Goal: Information Seeking & Learning: Check status

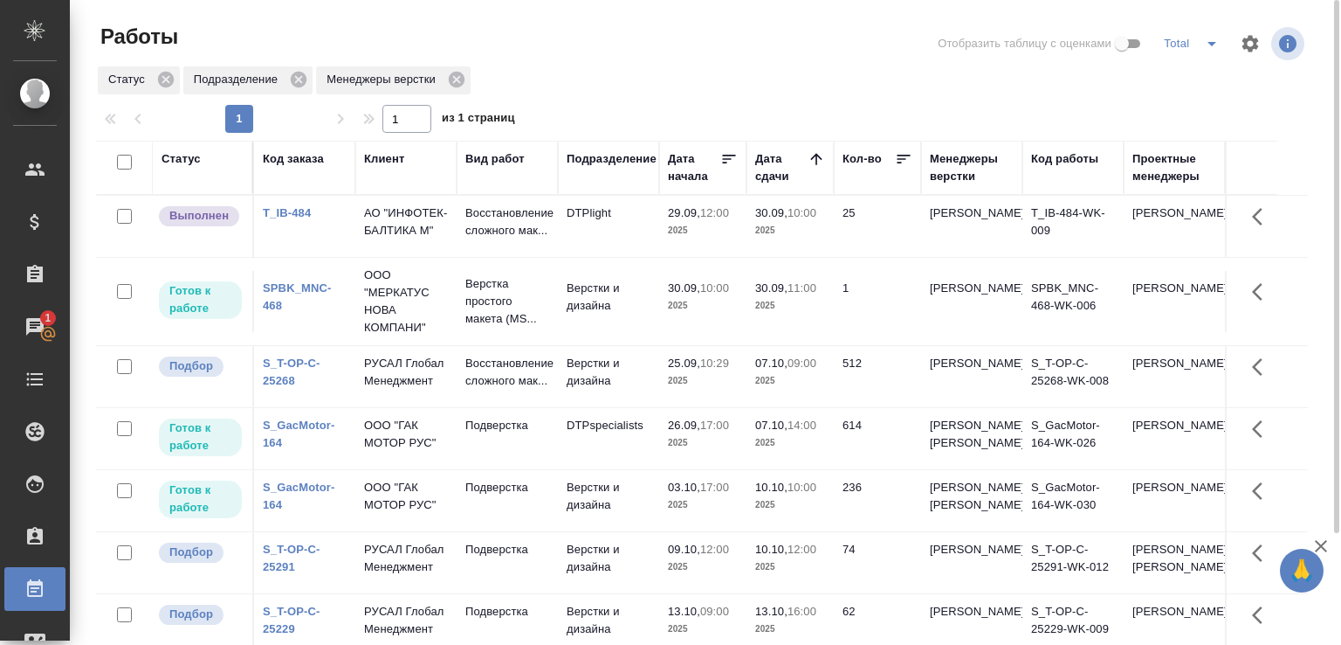
click at [653, 227] on td "DTPlight" at bounding box center [608, 226] width 101 height 61
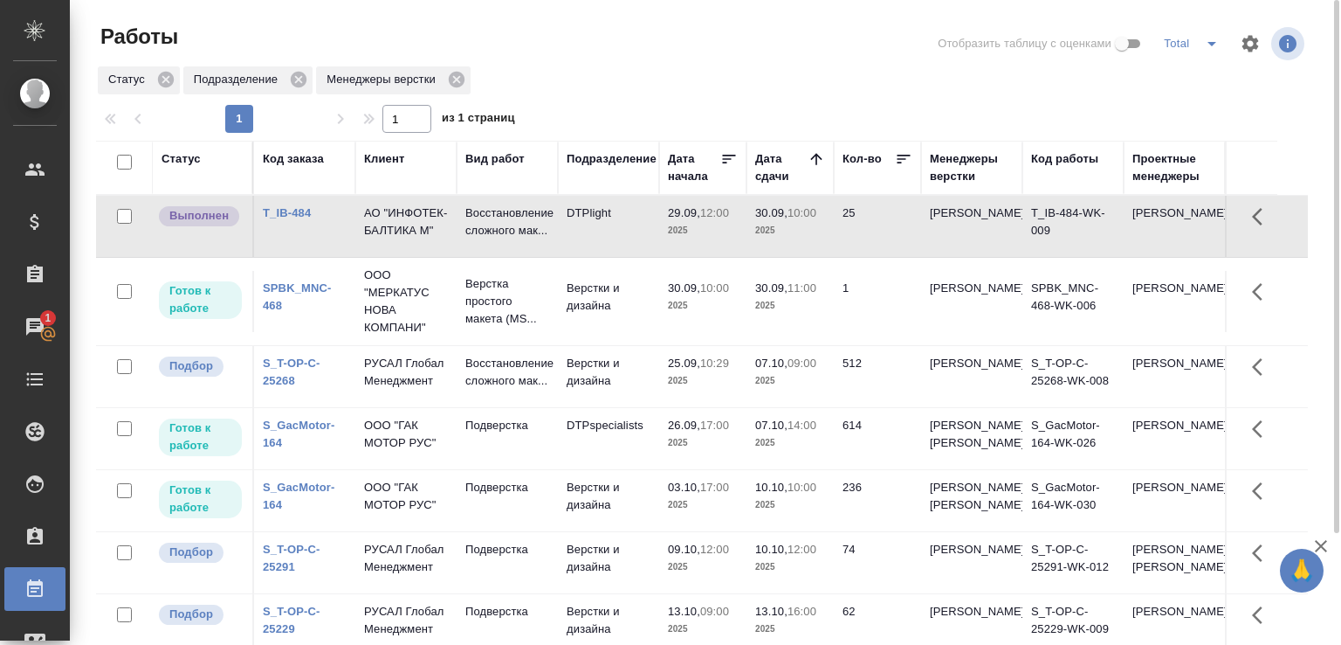
click at [653, 227] on td "DTPlight" at bounding box center [608, 226] width 101 height 61
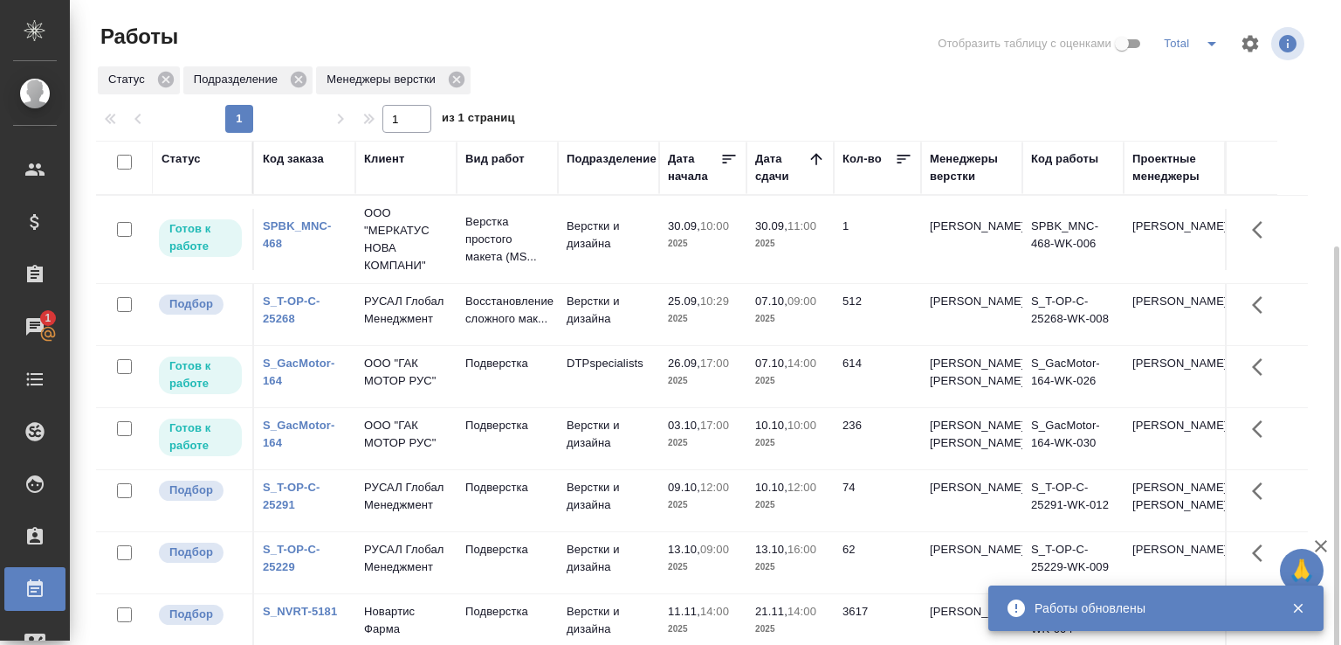
scroll to position [134, 0]
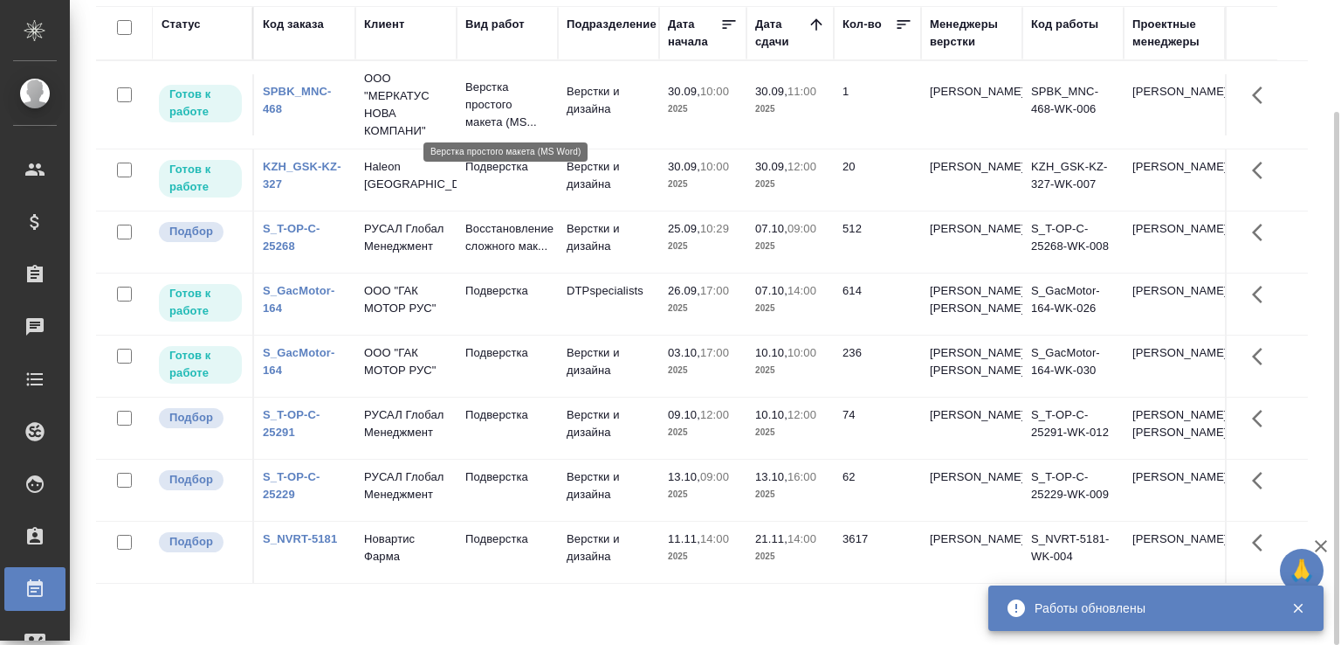
click at [548, 112] on p "Верстка простого макета (MS..." at bounding box center [508, 105] width 84 height 52
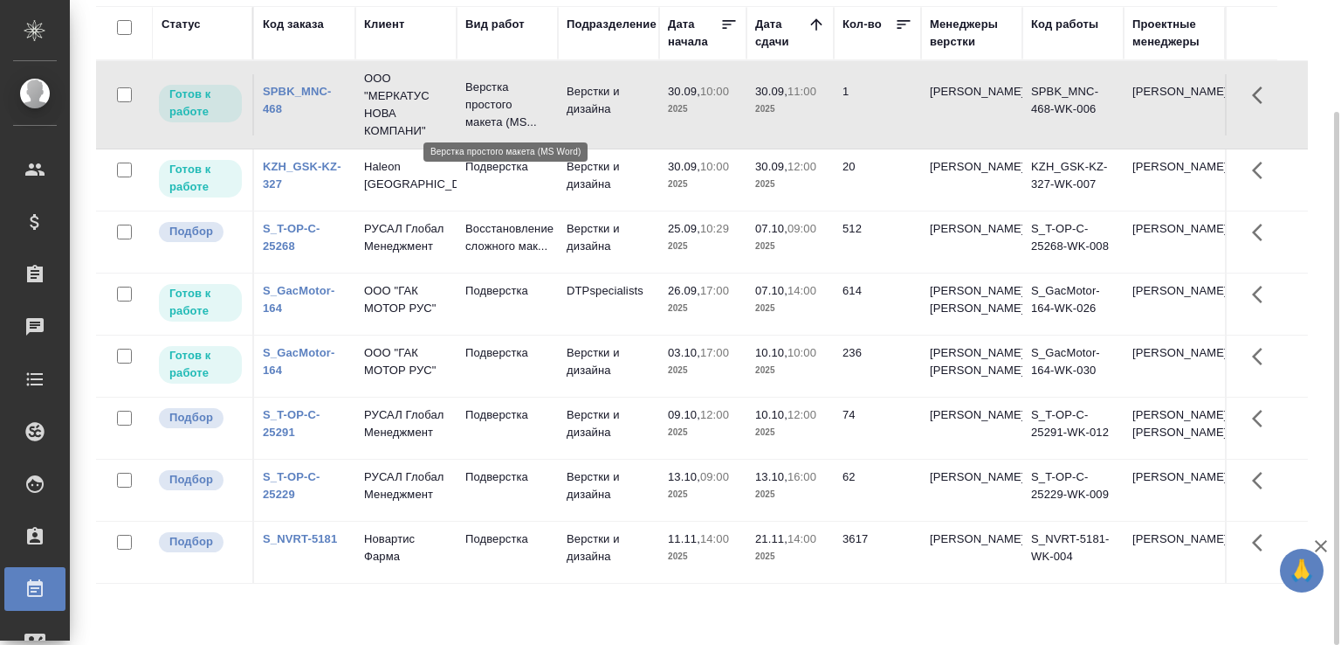
click at [548, 112] on p "Верстка простого макета (MS..." at bounding box center [508, 105] width 84 height 52
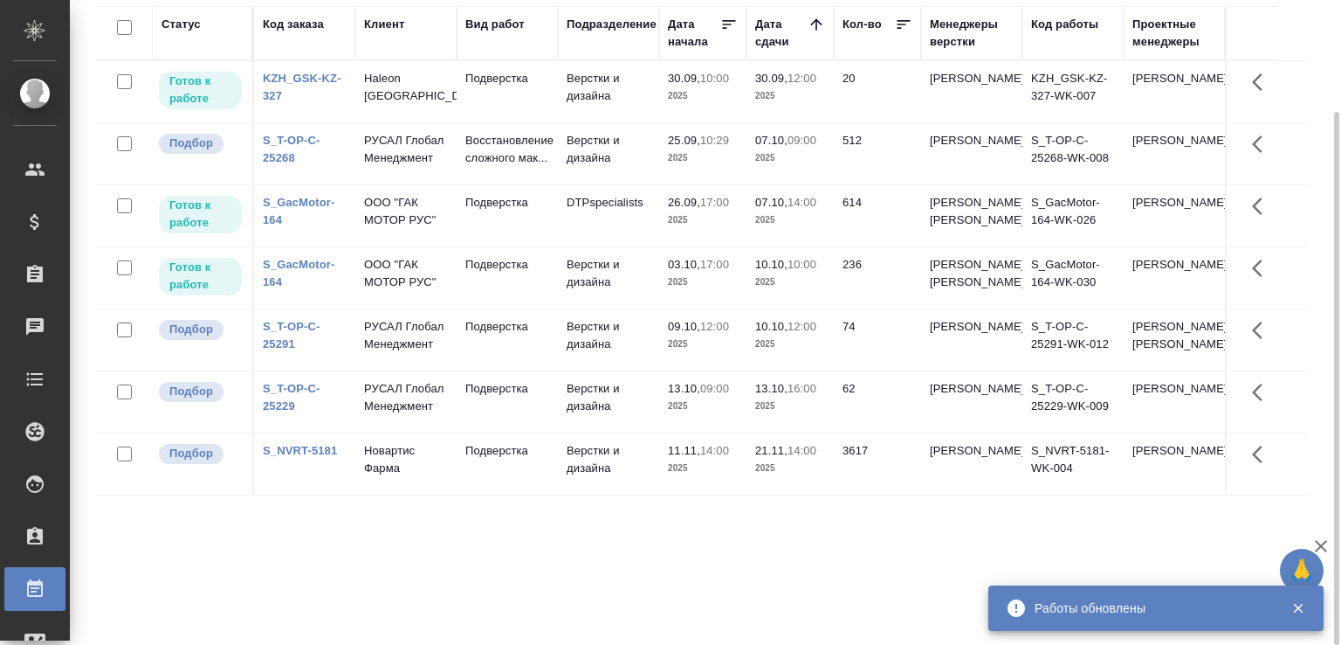
click at [1300, 216] on tr "Готов к работе S_GacMotor-164 ООО "ГАК МОТОР РУС" Подверстка DTPspecialists 26.…" at bounding box center [702, 216] width 1212 height 62
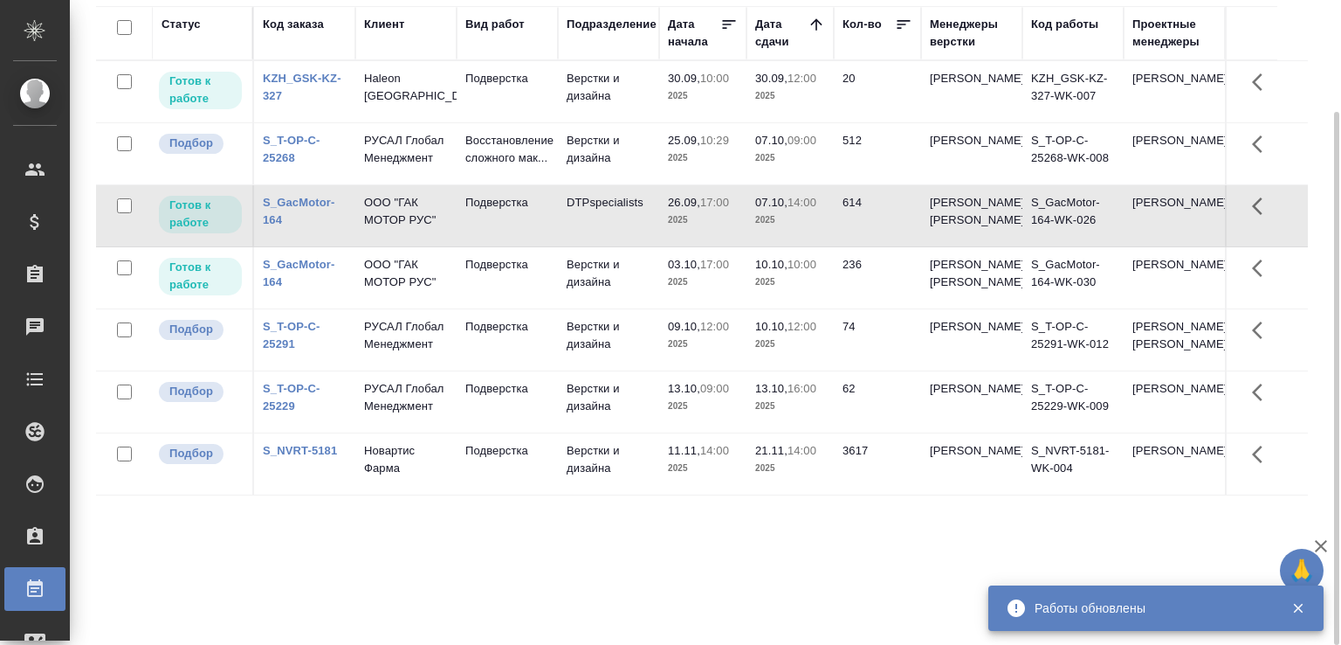
click at [1286, 101] on tr "Готов к работе KZH_GSK-KZ-327 Haleon [DEMOGRAPHIC_DATA] Подверстка Верстки и ди…" at bounding box center [702, 92] width 1212 height 62
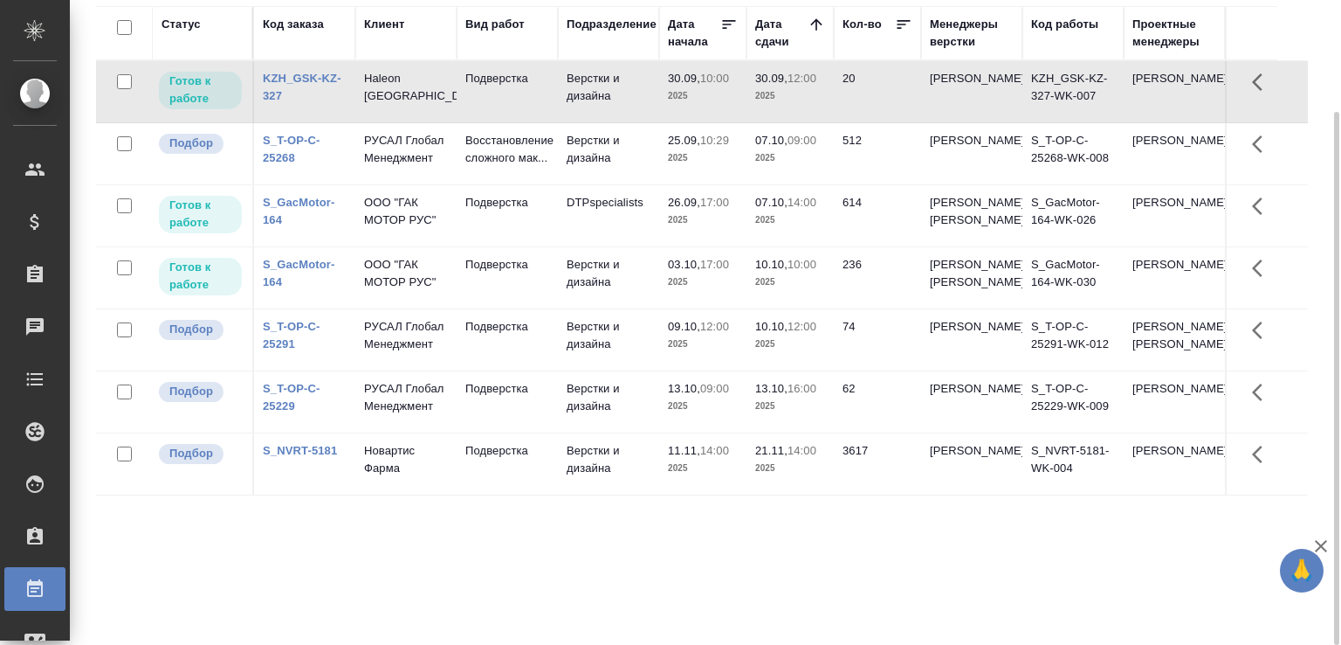
click at [1322, 45] on div "Работы Отобразить таблицу с оценками Total Статус Подразделение Менеджеры верст…" at bounding box center [708, 255] width 1245 height 779
click at [1319, 34] on div "Статус Код заказа Клиент Вид работ Подразделение Дата начала Дата сдачи Кол-во …" at bounding box center [709, 320] width 1226 height 629
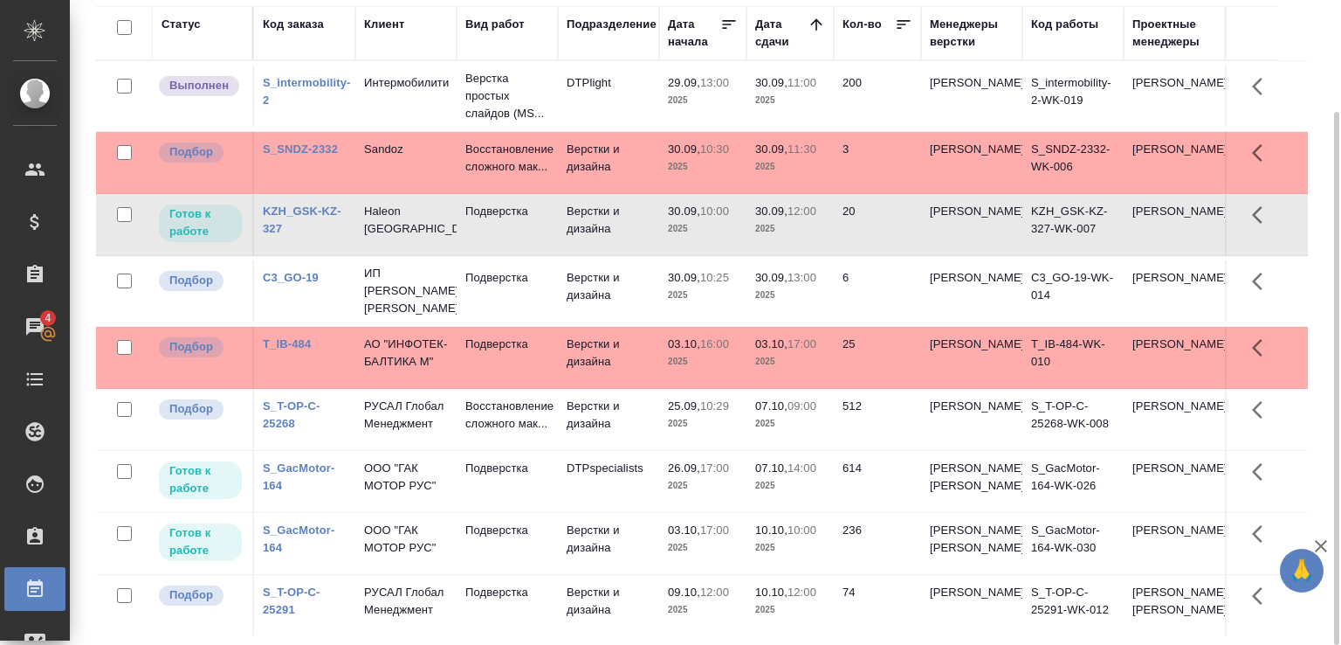
click at [622, 155] on td "Верстки и дизайна" at bounding box center [608, 162] width 101 height 61
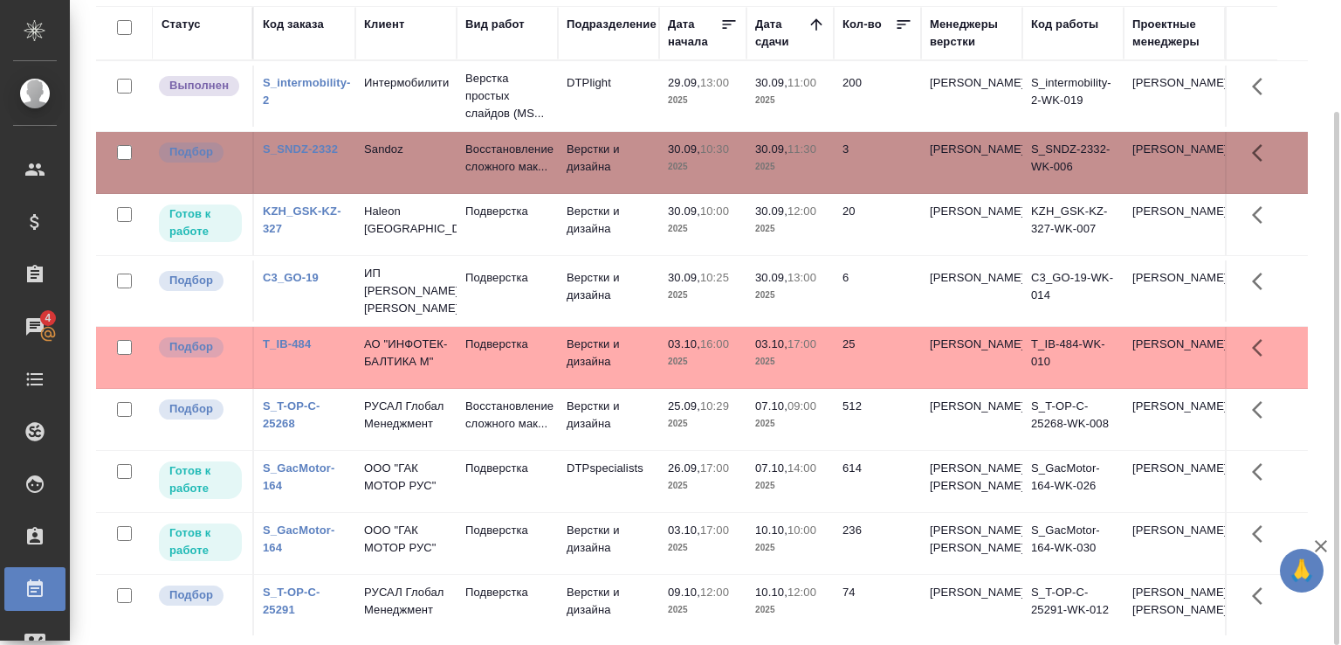
click at [622, 155] on td "Верстки и дизайна" at bounding box center [608, 162] width 101 height 61
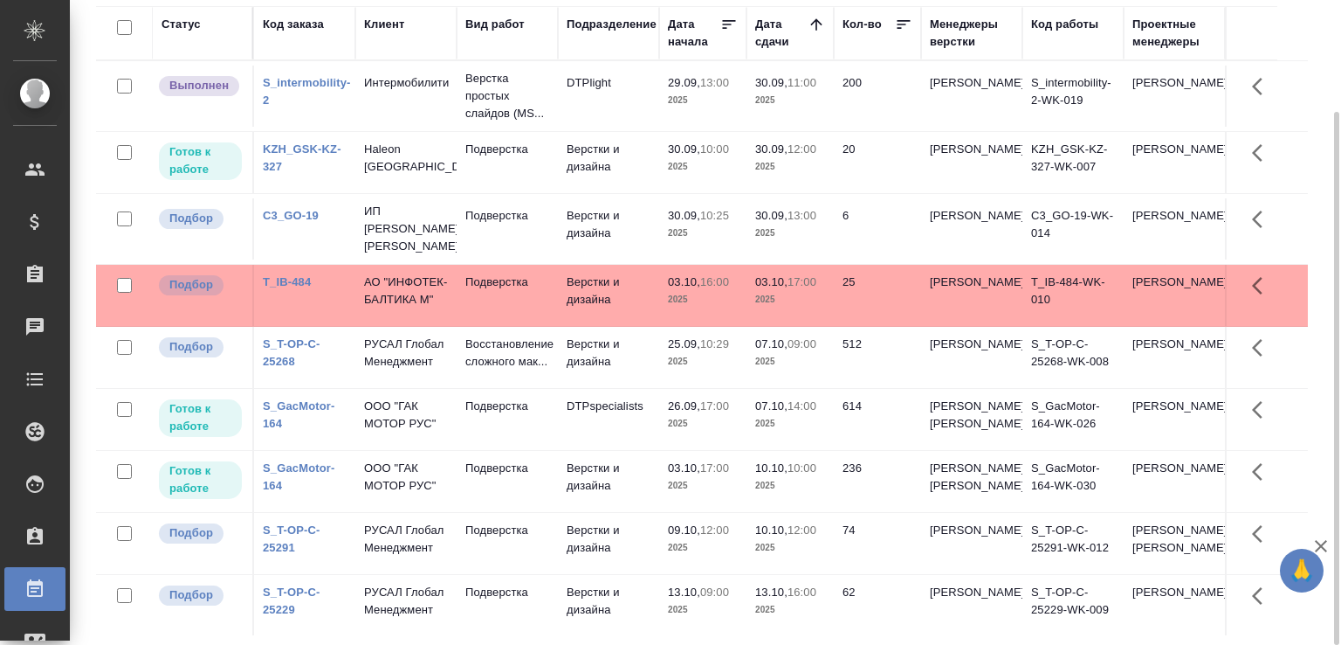
click at [509, 175] on td "Подверстка" at bounding box center [507, 162] width 101 height 61
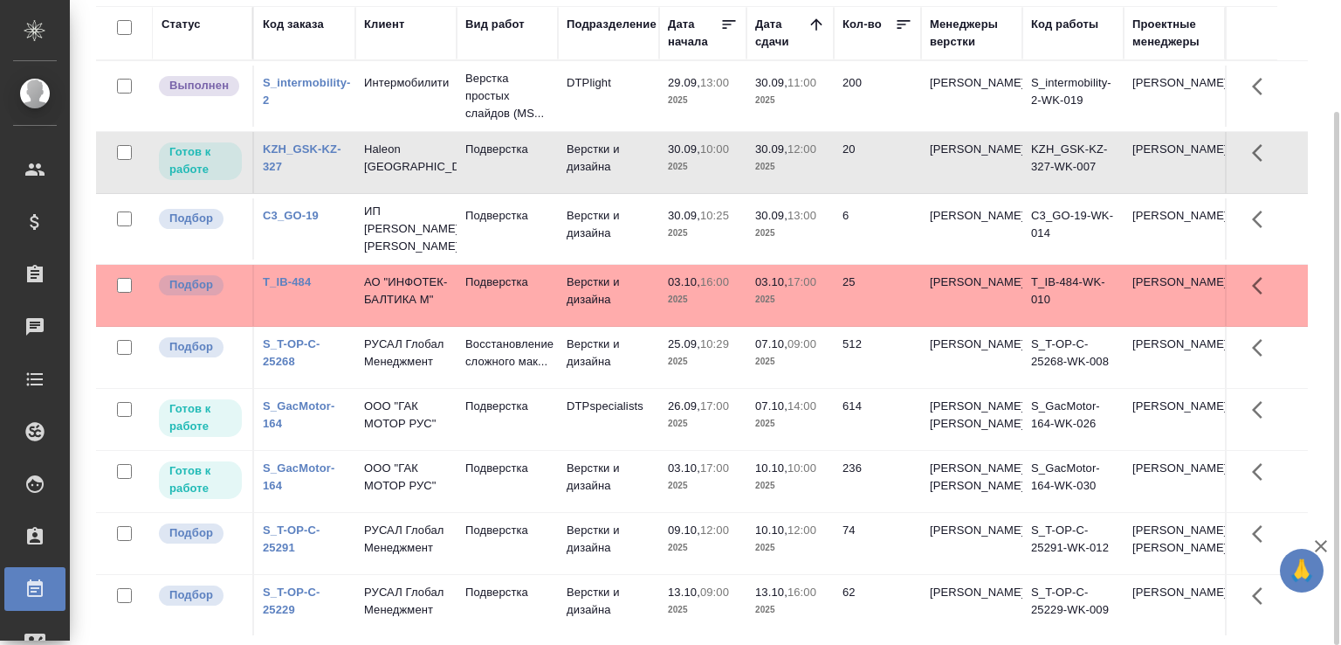
click at [509, 175] on td "Подверстка" at bounding box center [507, 162] width 101 height 61
click at [313, 212] on link "C3_GO-19" at bounding box center [291, 215] width 56 height 13
click at [403, 205] on p "ИП [PERSON_NAME] [PERSON_NAME]" at bounding box center [406, 229] width 84 height 52
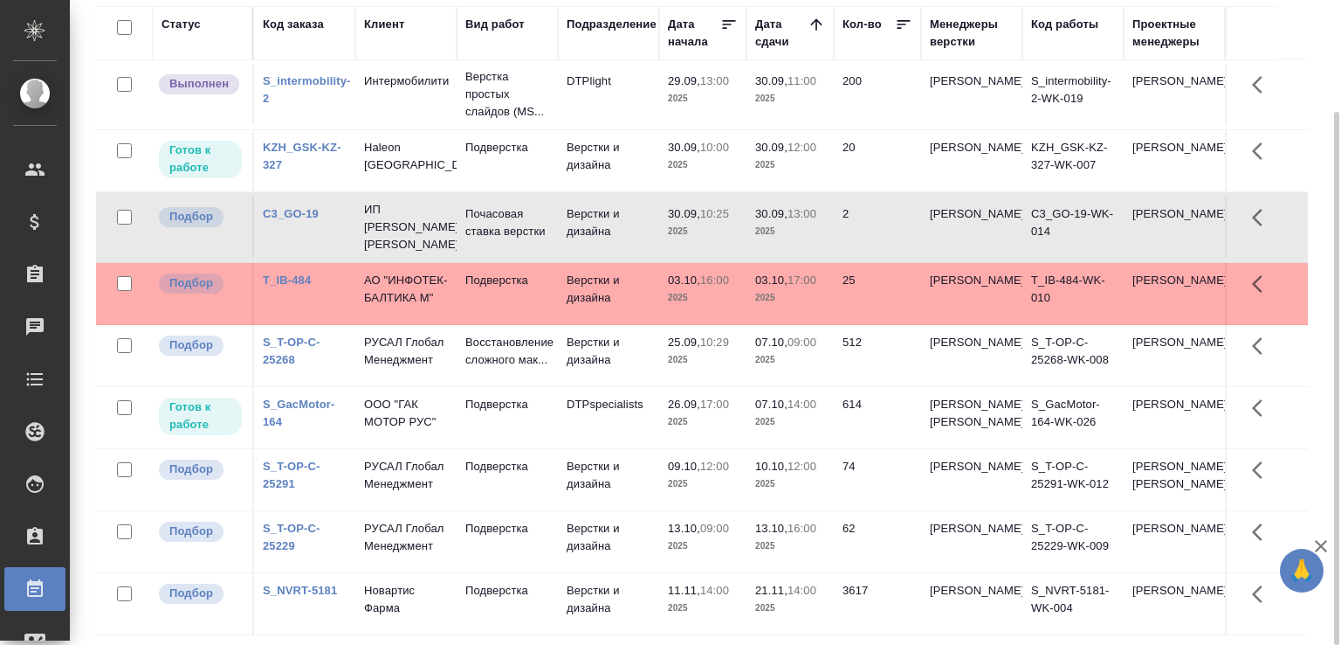
scroll to position [0, 0]
click at [461, 362] on td "Восстановление сложного мак..." at bounding box center [507, 357] width 101 height 61
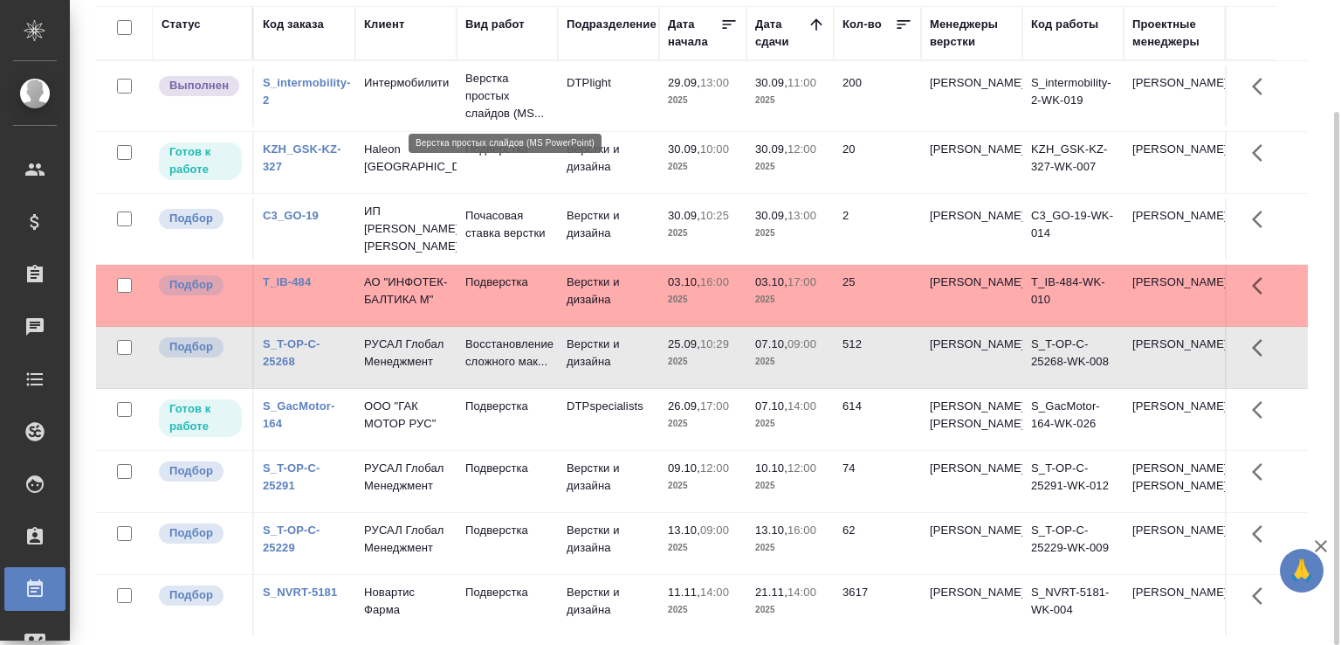
click at [475, 108] on p "Верстка простых слайдов (MS..." at bounding box center [508, 96] width 84 height 52
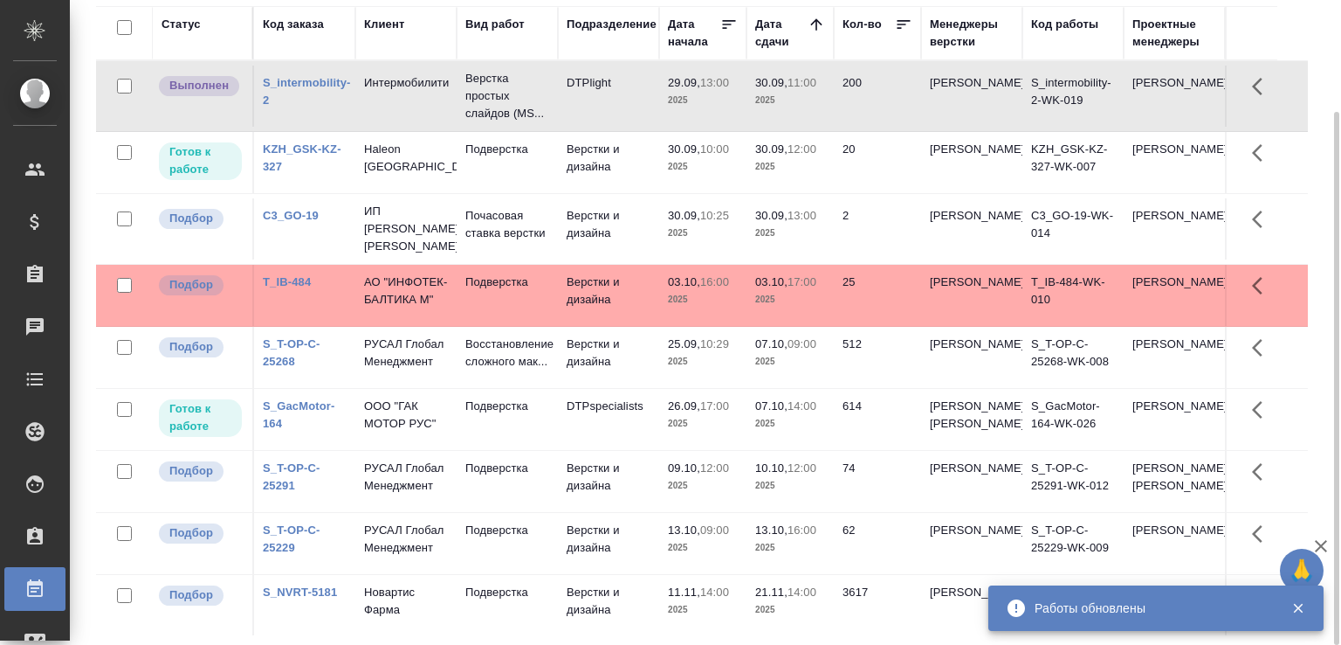
click at [596, 230] on td "Верстки и дизайна" at bounding box center [608, 228] width 101 height 61
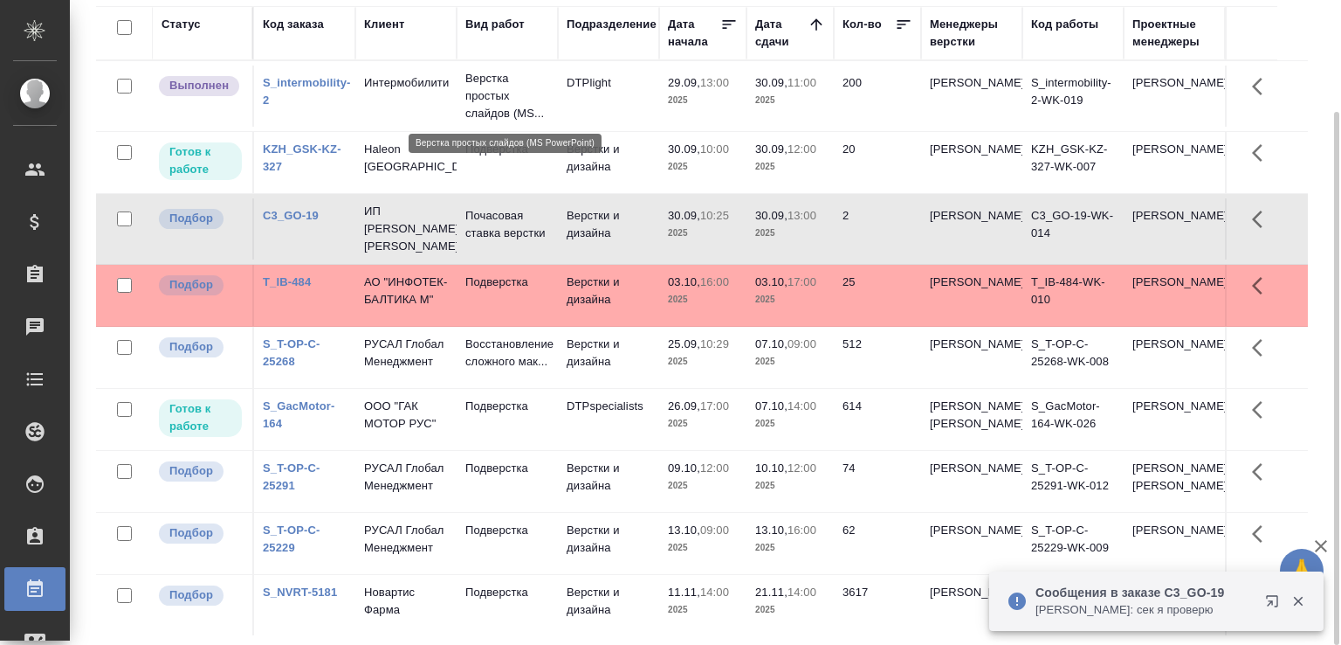
click at [509, 113] on p "Верстка простых слайдов (MS..." at bounding box center [508, 96] width 84 height 52
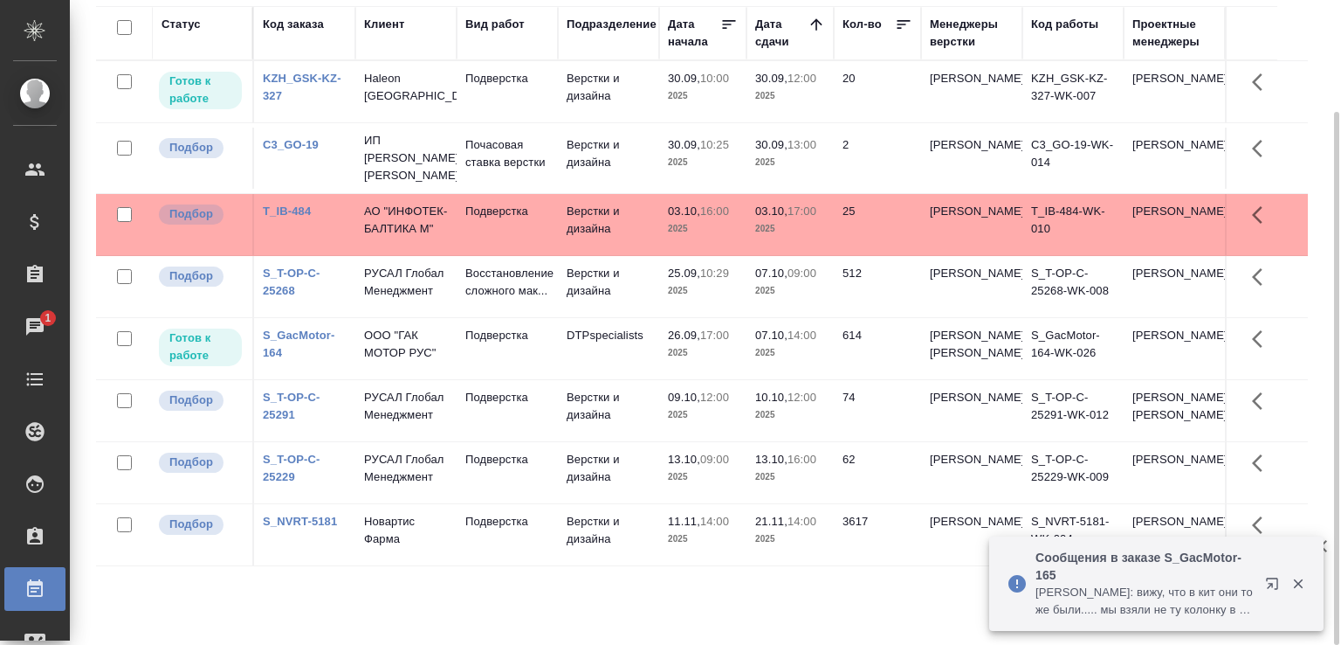
click at [1147, 604] on p "[PERSON_NAME]: вижу, что в кит они тоже были..... мы взяли не ту колонку в пере…" at bounding box center [1145, 600] width 218 height 35
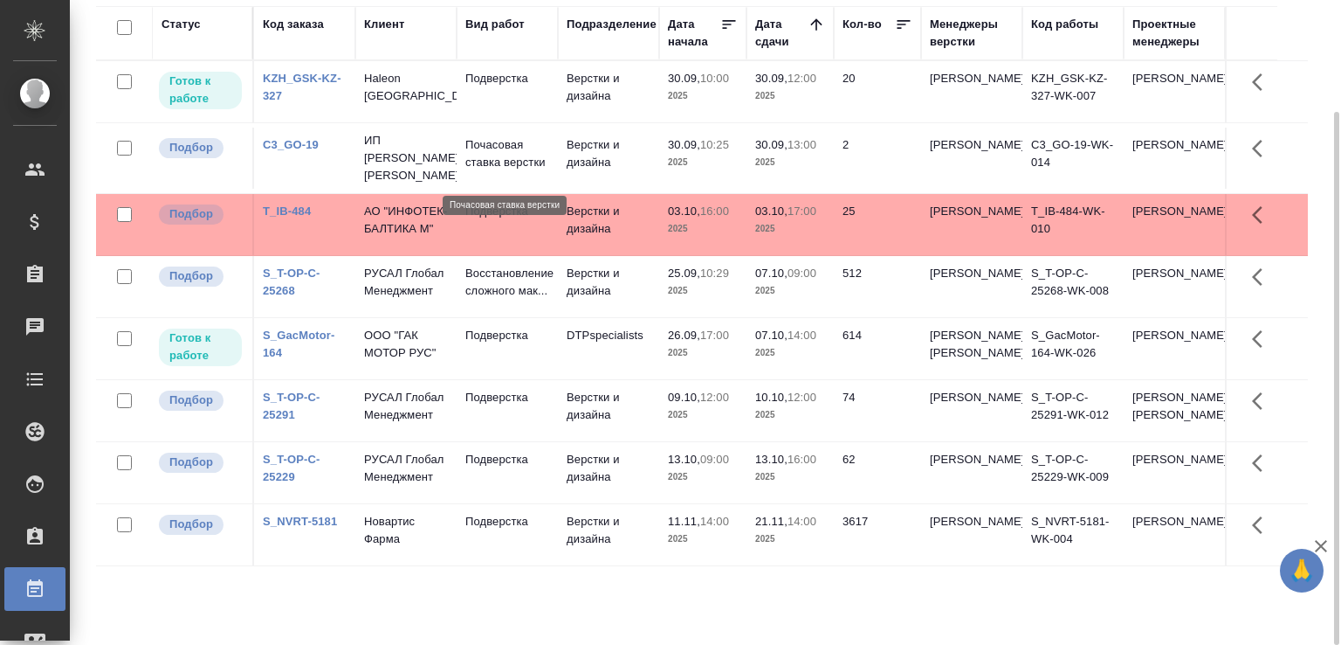
click at [521, 159] on p "Почасовая ставка верстки" at bounding box center [508, 153] width 84 height 35
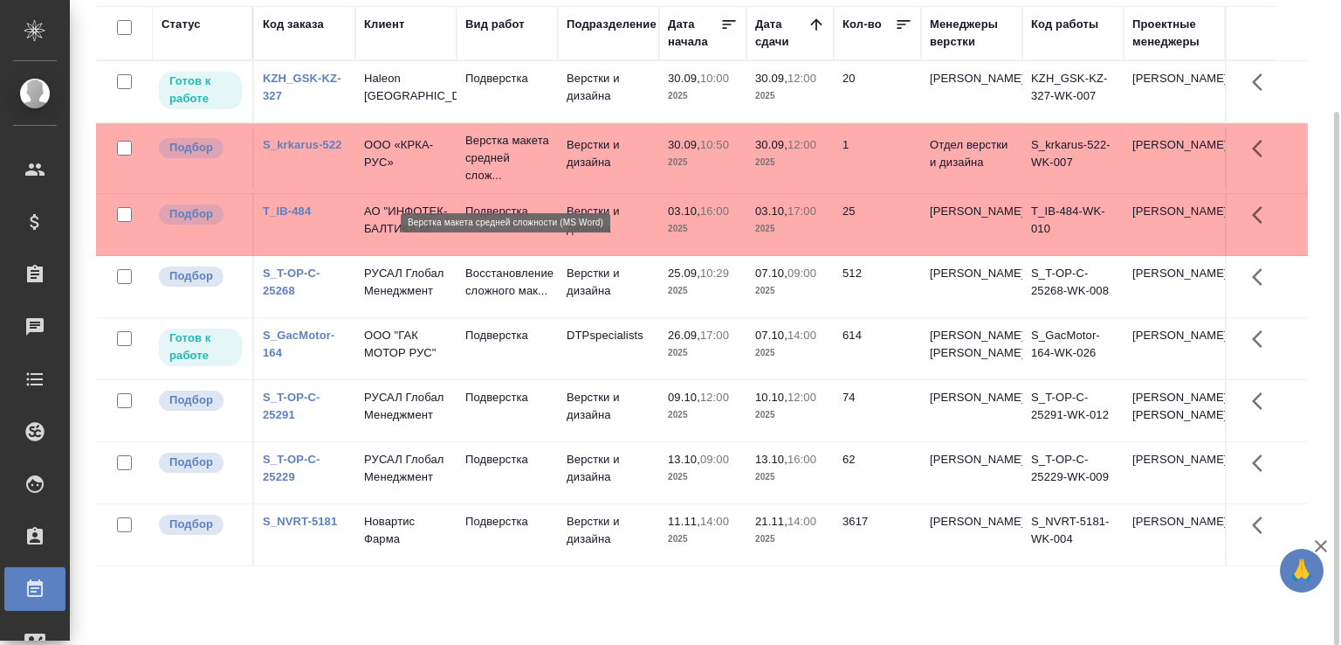
click at [496, 176] on p "Верстка макета средней слож..." at bounding box center [508, 158] width 84 height 52
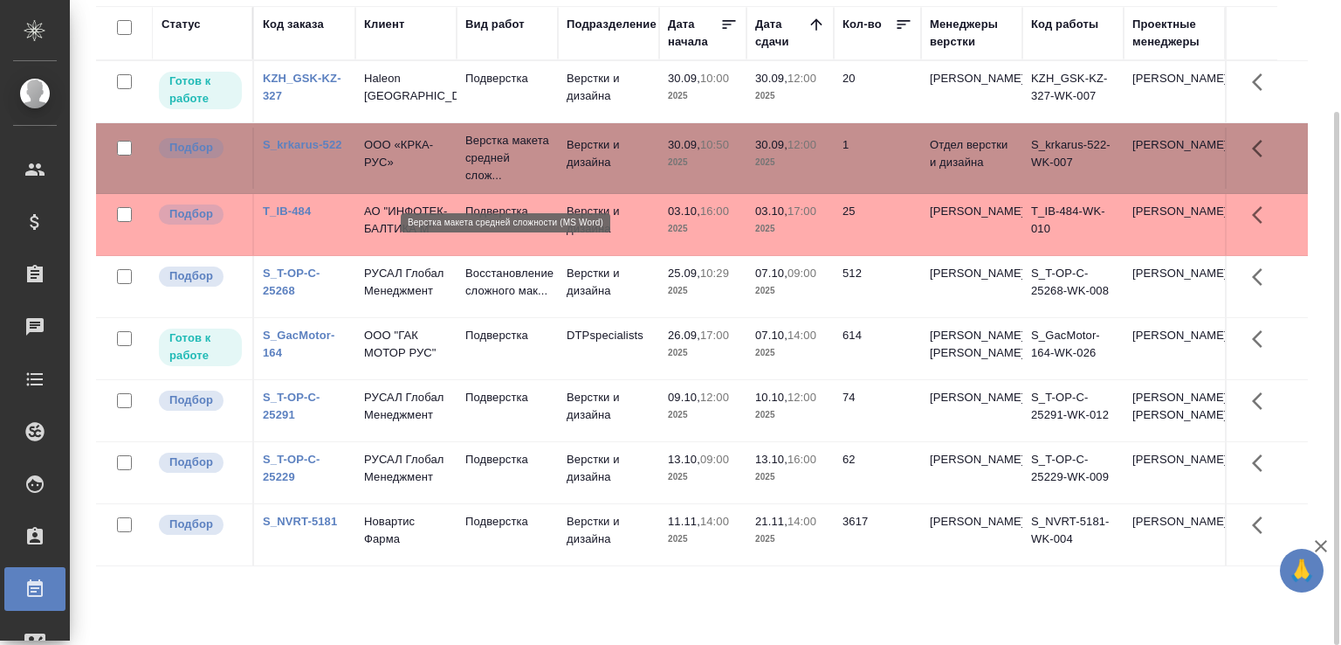
click at [496, 176] on p "Верстка макета средней слож..." at bounding box center [508, 158] width 84 height 52
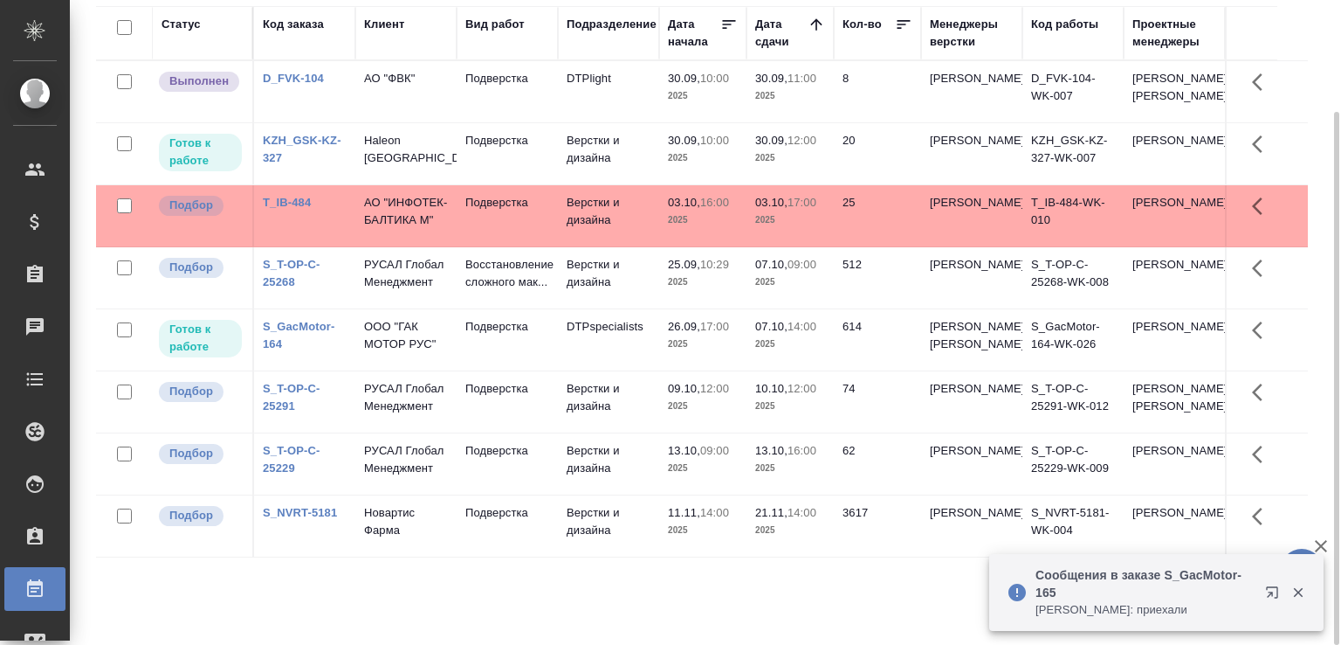
click at [1300, 597] on icon "button" at bounding box center [1299, 592] width 16 height 16
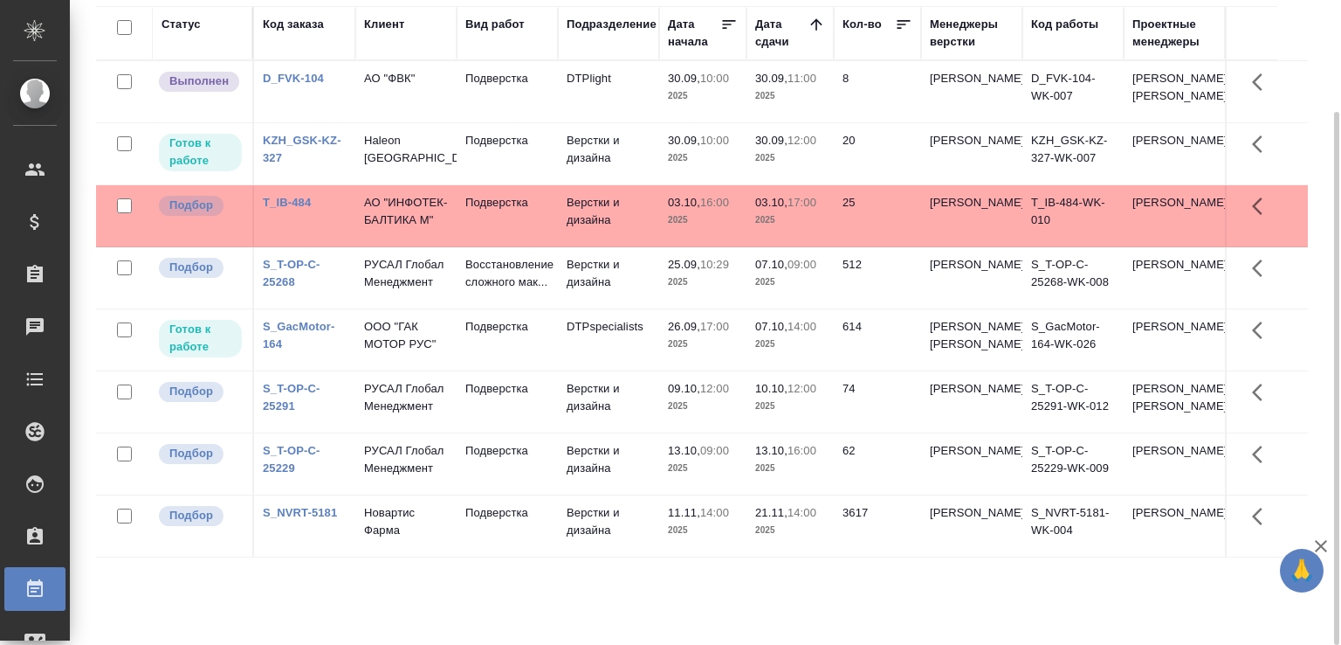
click at [458, 101] on td "Подверстка" at bounding box center [507, 91] width 101 height 61
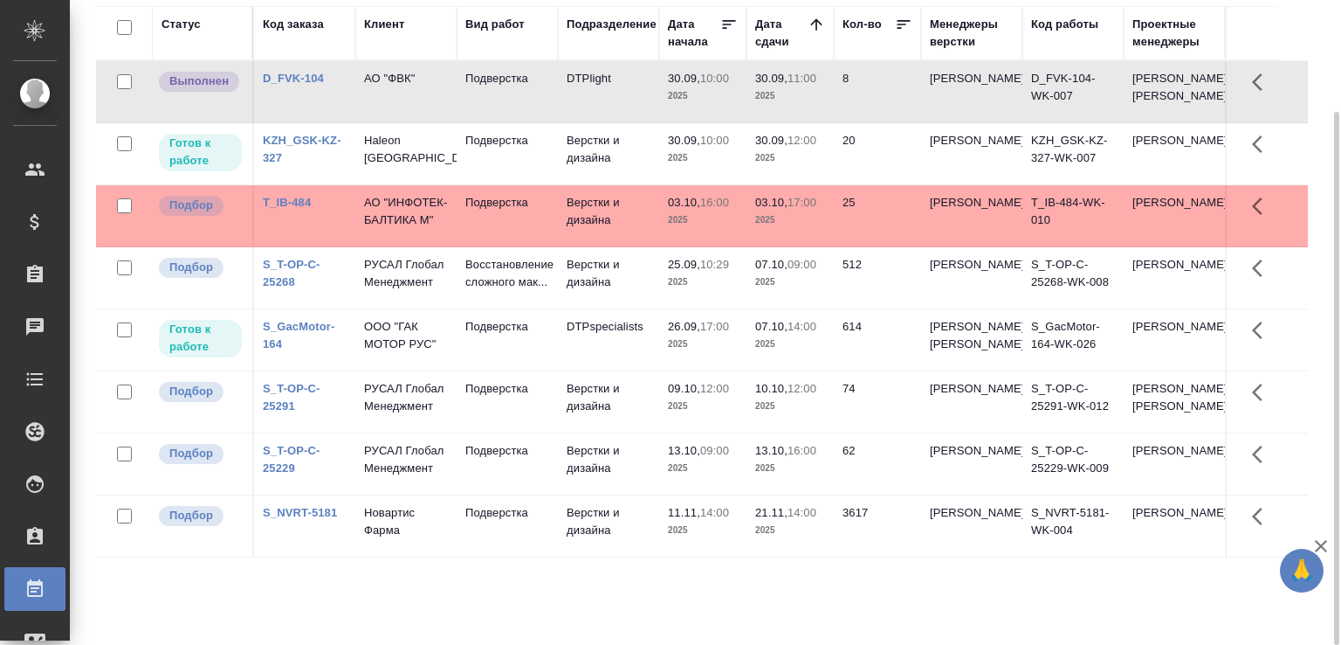
click at [458, 101] on td "Подверстка" at bounding box center [507, 91] width 101 height 61
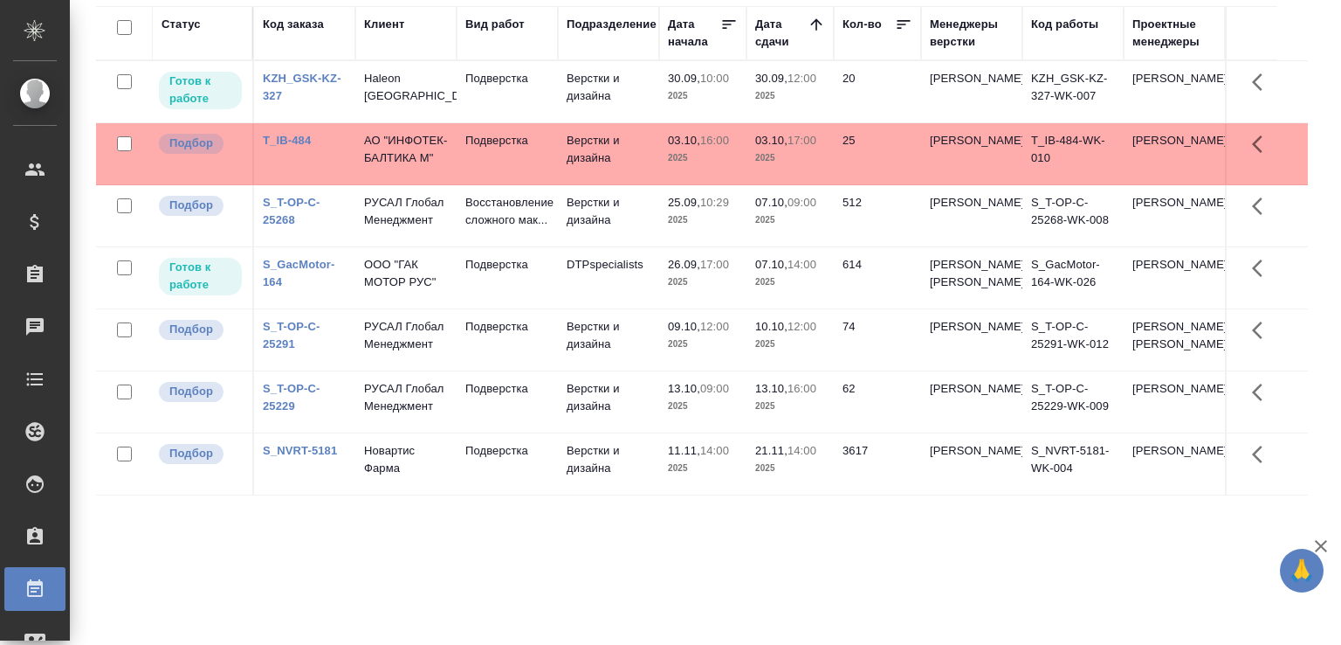
click at [530, 85] on p "Подверстка" at bounding box center [508, 78] width 84 height 17
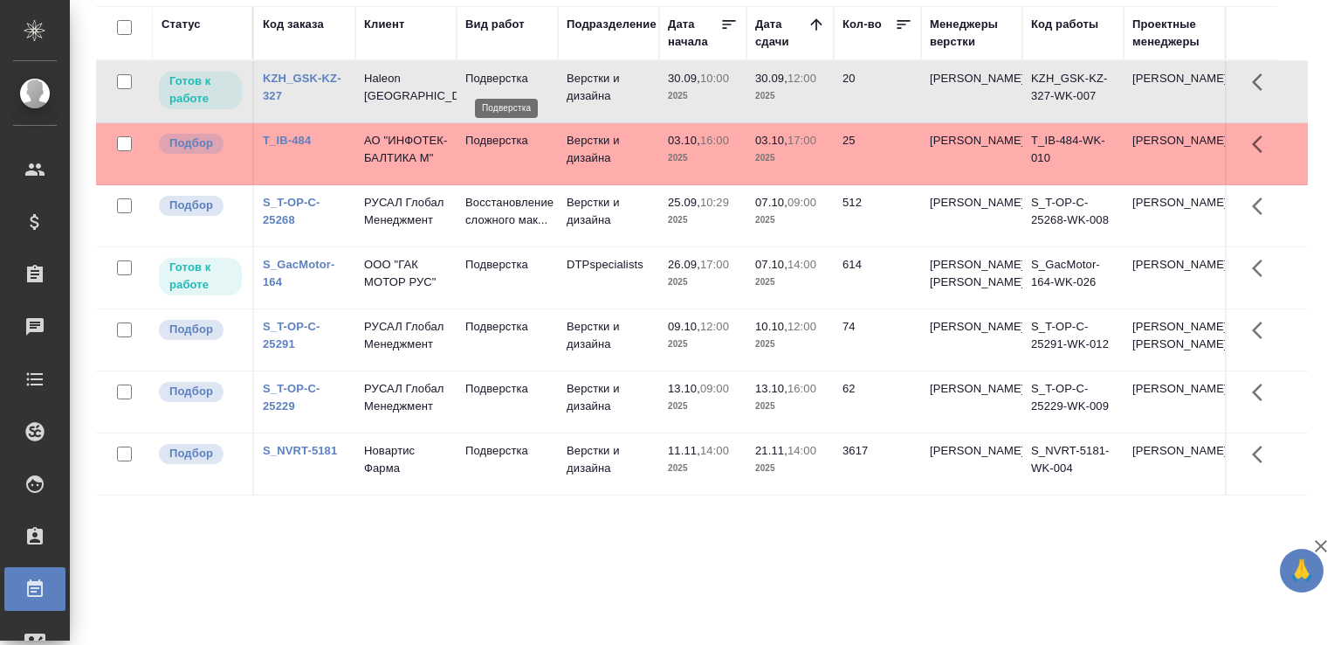
click at [530, 85] on p "Подверстка" at bounding box center [508, 78] width 84 height 17
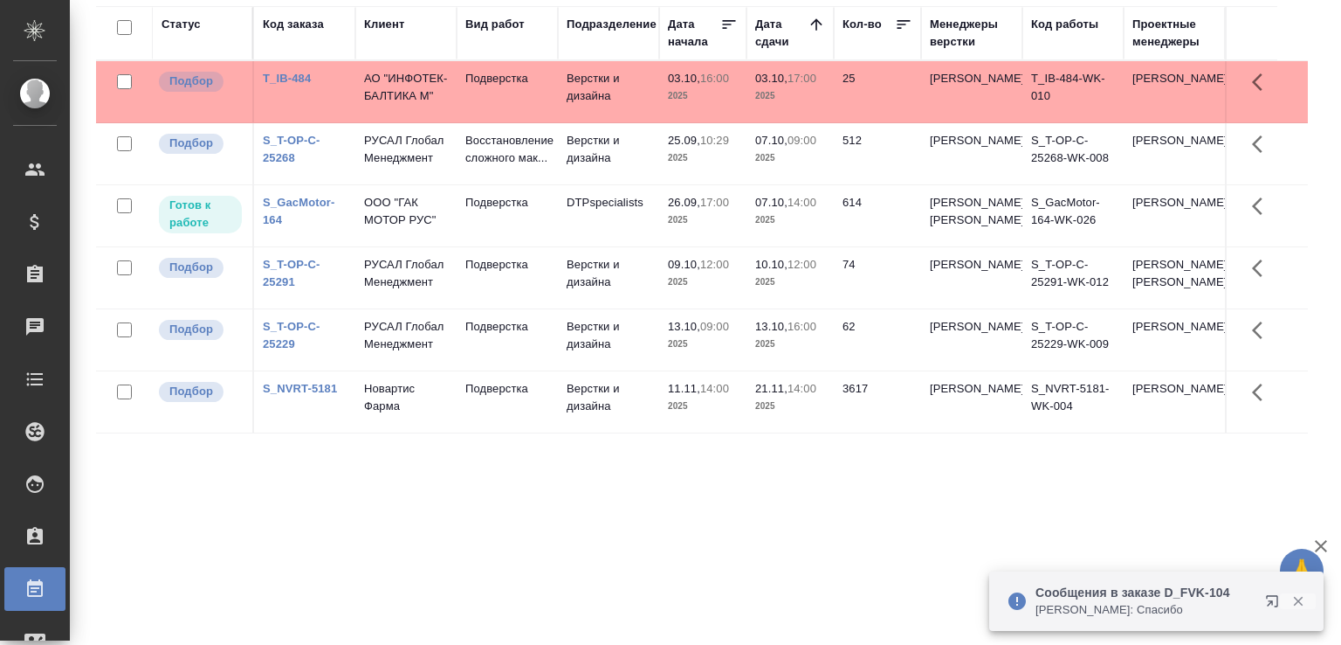
click at [1302, 597] on icon "button" at bounding box center [1298, 602] width 10 height 10
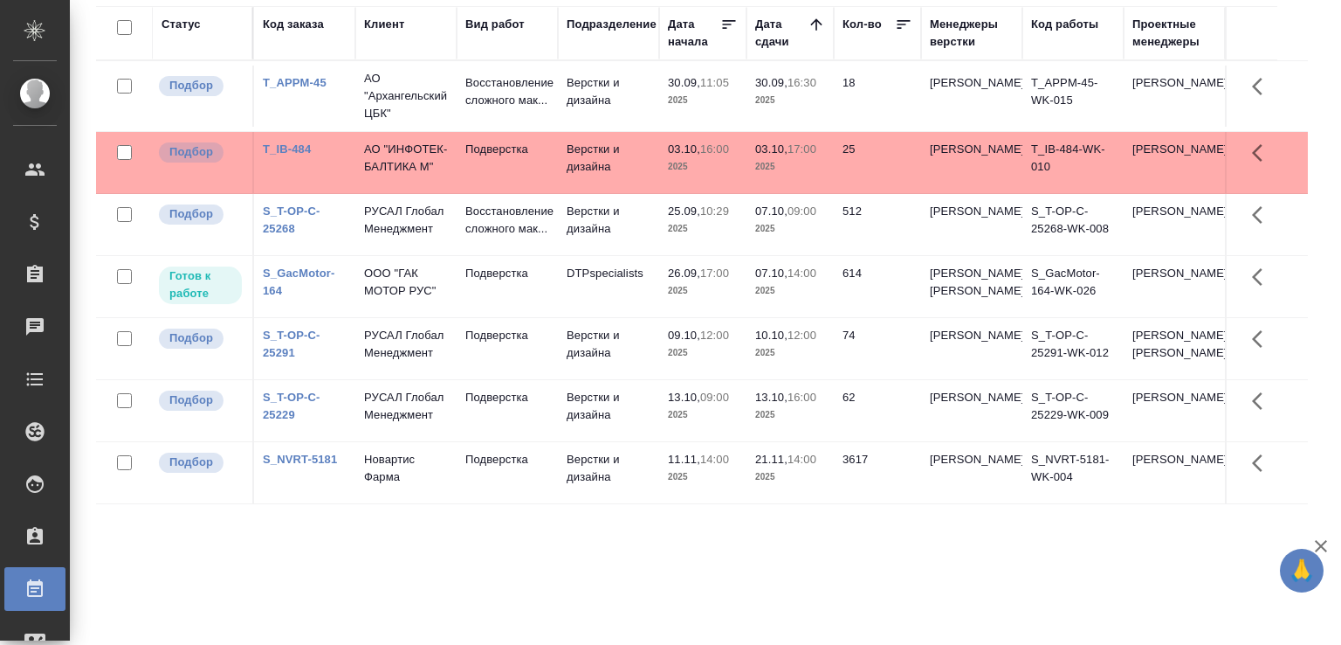
click at [562, 100] on td "Верстки и дизайна" at bounding box center [608, 96] width 101 height 61
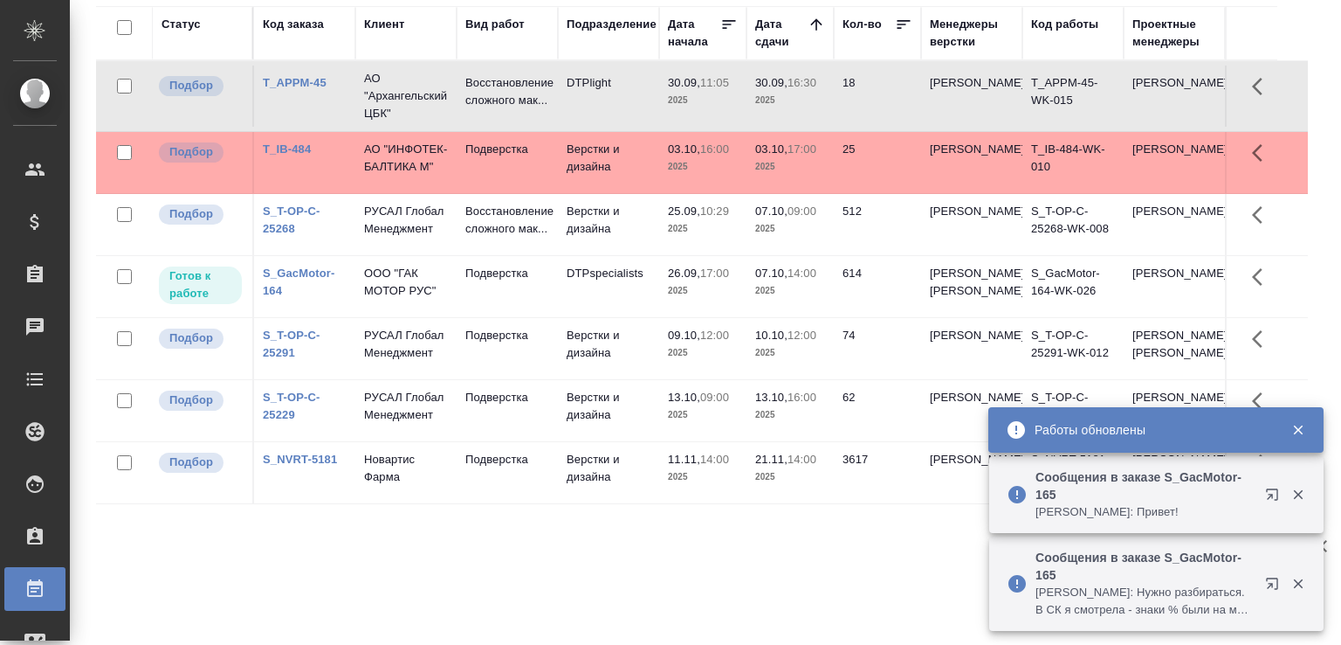
click at [1295, 497] on icon "button" at bounding box center [1298, 495] width 10 height 10
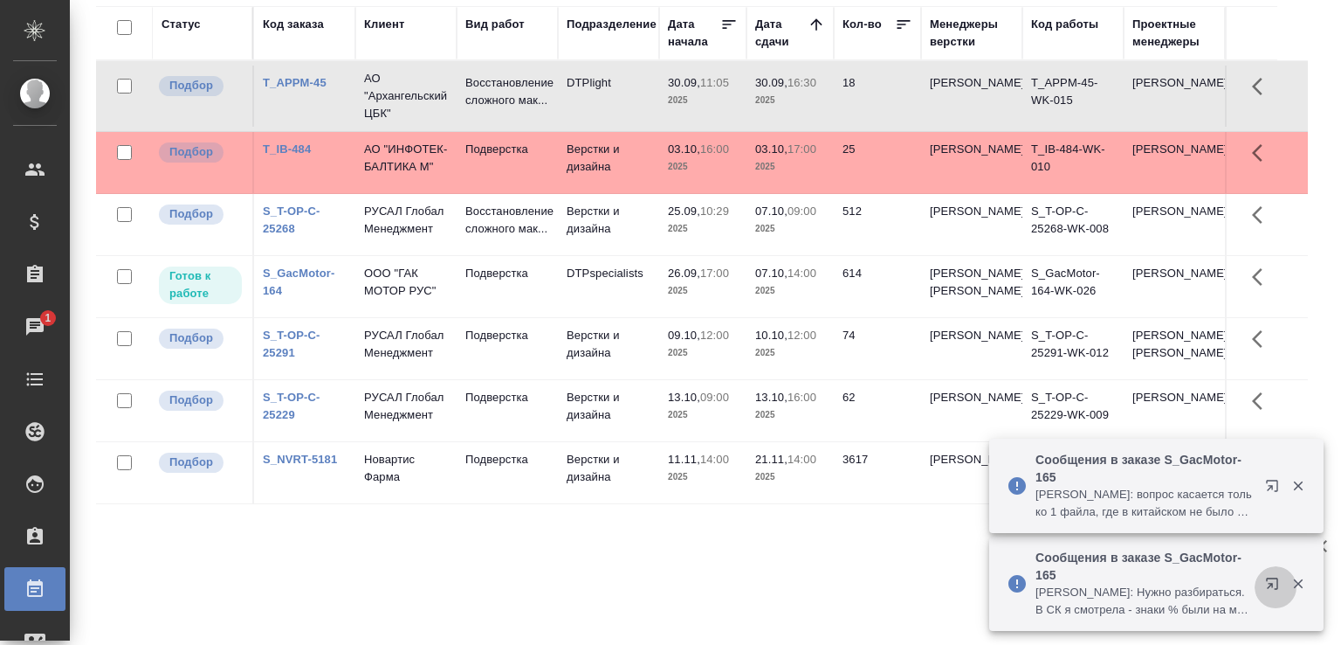
click at [1296, 591] on button "button" at bounding box center [1276, 587] width 42 height 42
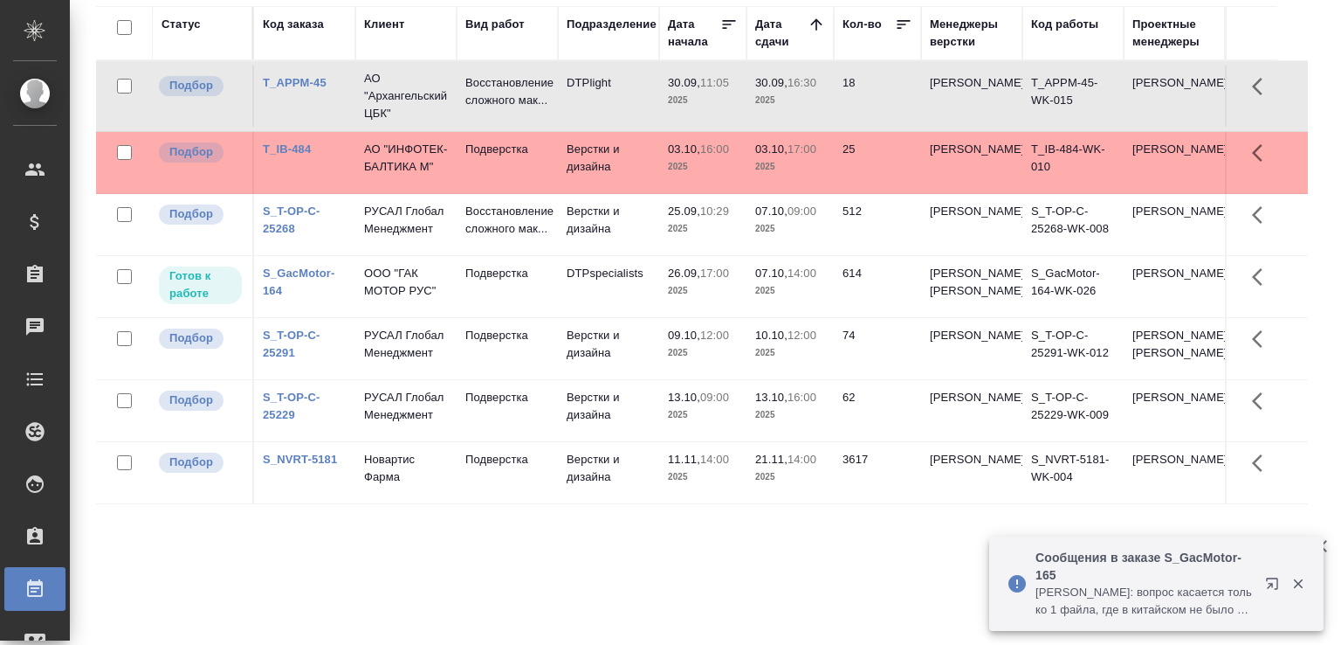
click at [1300, 584] on icon "button" at bounding box center [1298, 584] width 10 height 10
